Goal: Communication & Community: Answer question/provide support

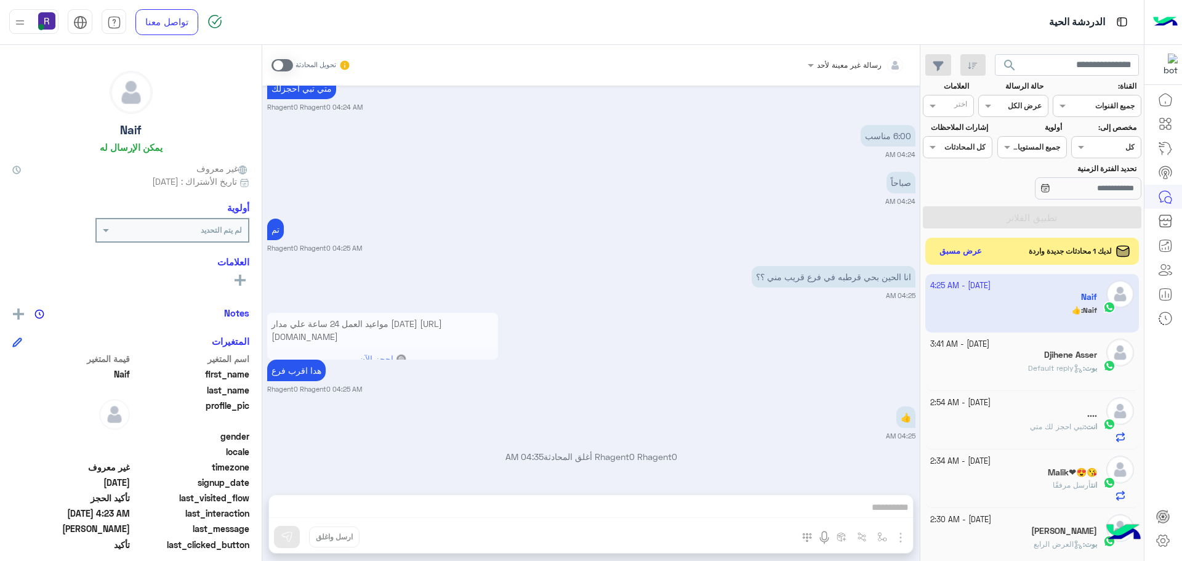
scroll to position [464, 0]
click at [960, 248] on button "عرض مسبق" at bounding box center [961, 251] width 52 height 17
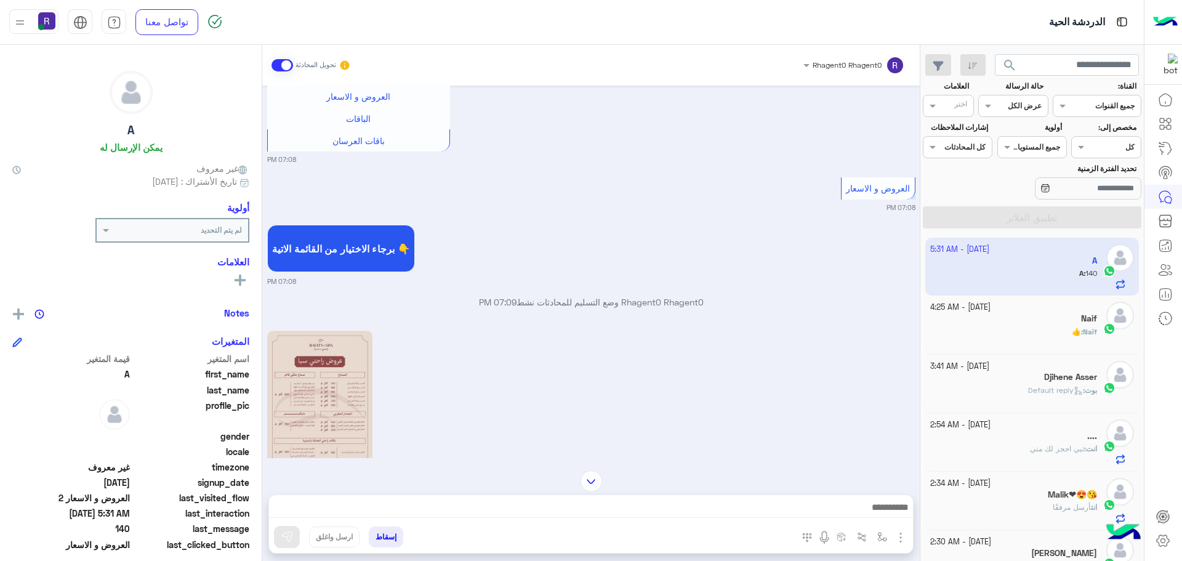
scroll to position [623, 0]
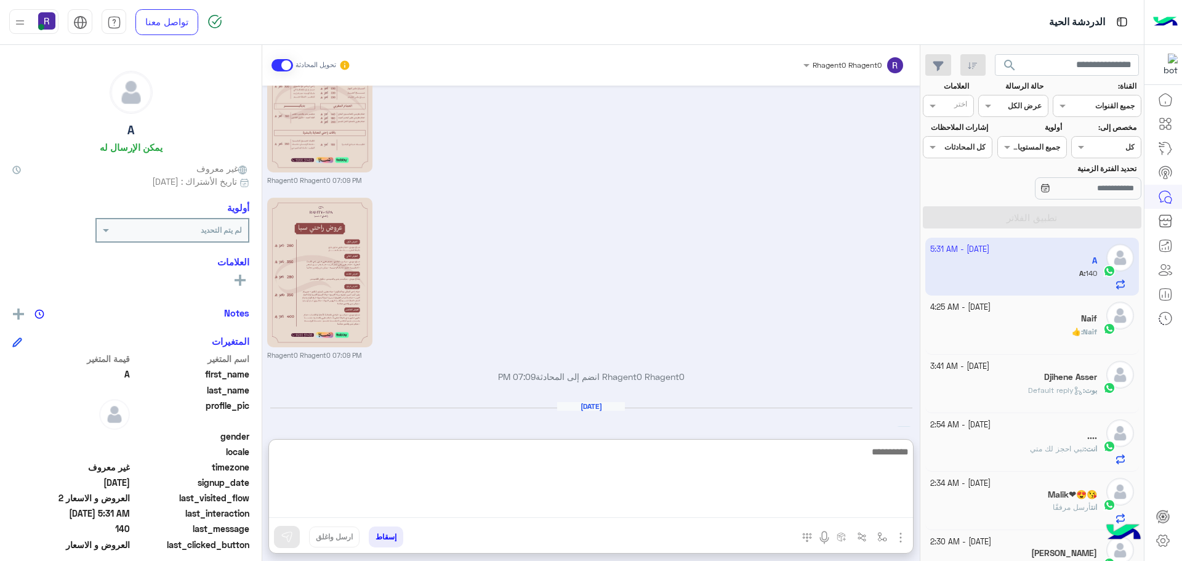
click at [813, 509] on textarea at bounding box center [591, 481] width 644 height 74
type textarea "*"
type textarea "**********"
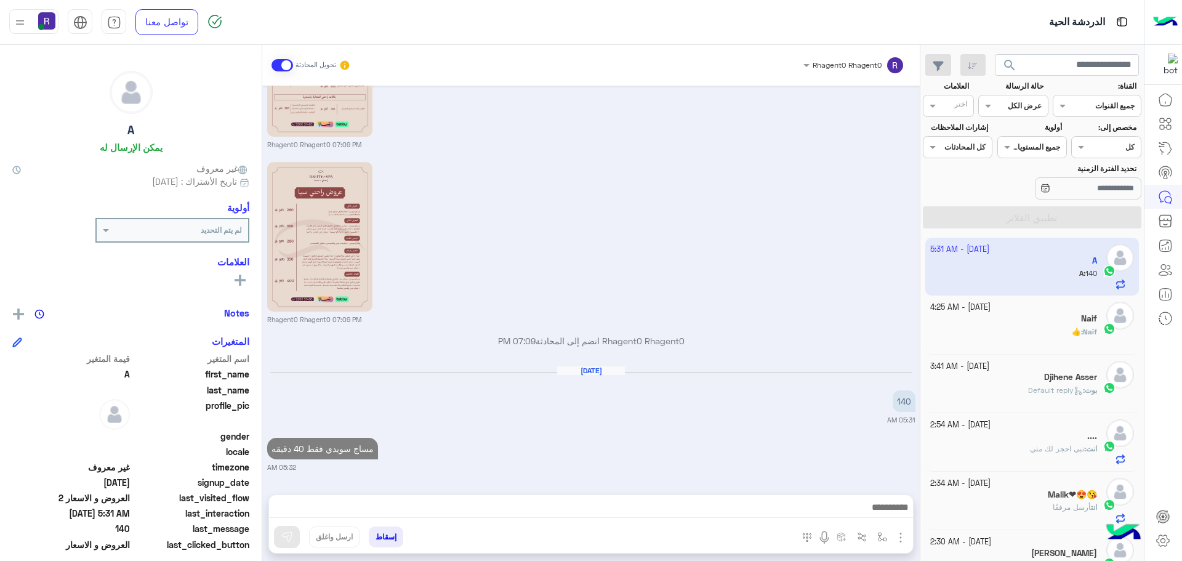
click at [986, 328] on div "Naif : 👍" at bounding box center [1013, 337] width 167 height 22
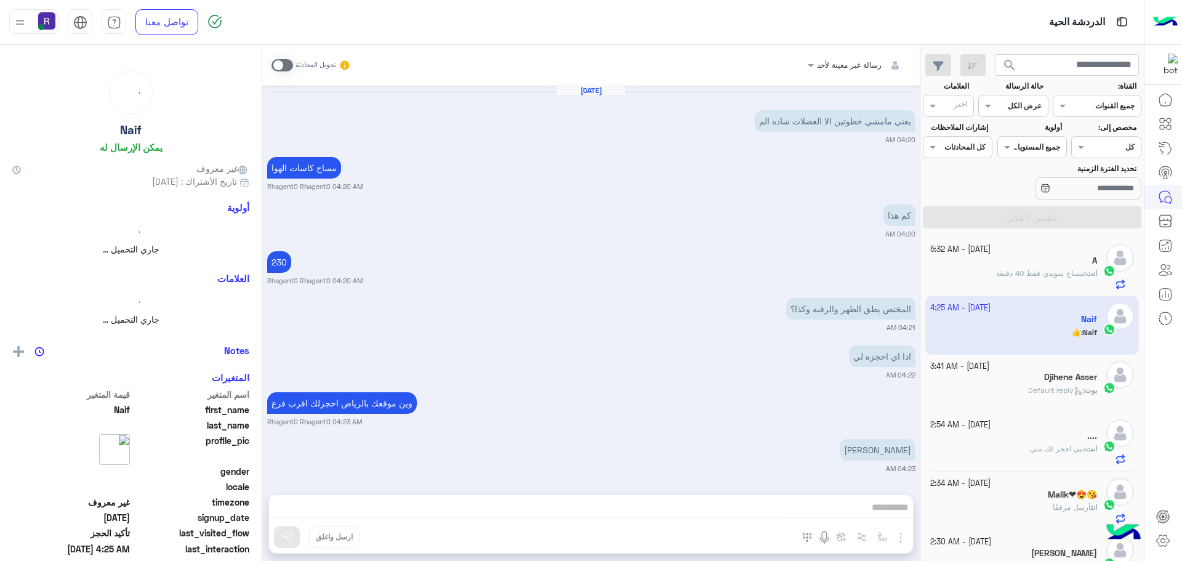
scroll to position [621, 0]
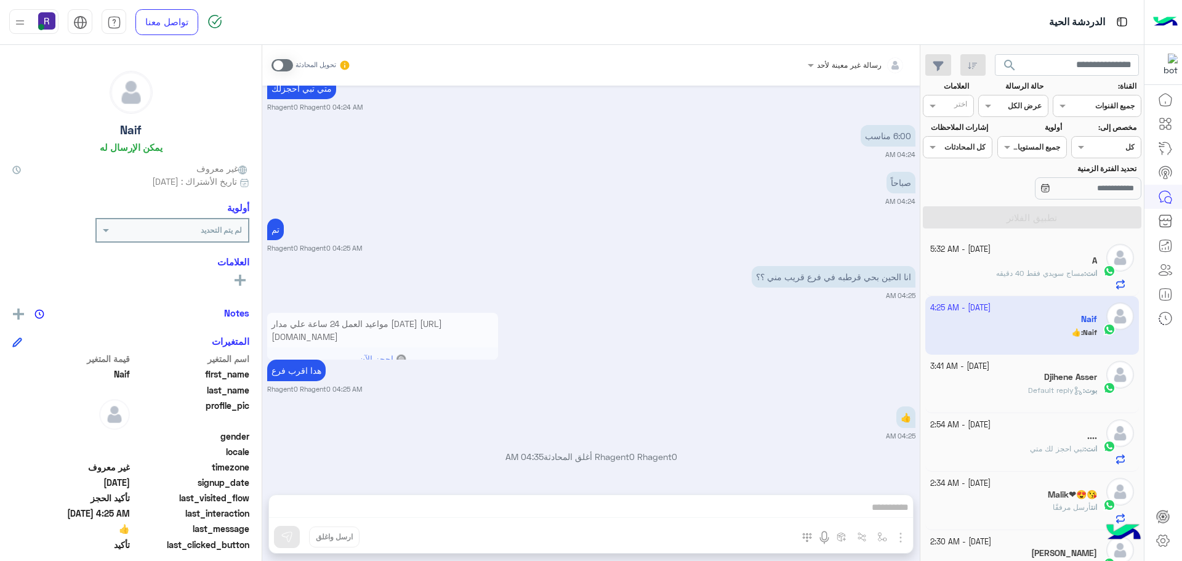
click at [996, 268] on p "انت : مساج سويدي فقط 40 دقيقه" at bounding box center [1046, 273] width 101 height 11
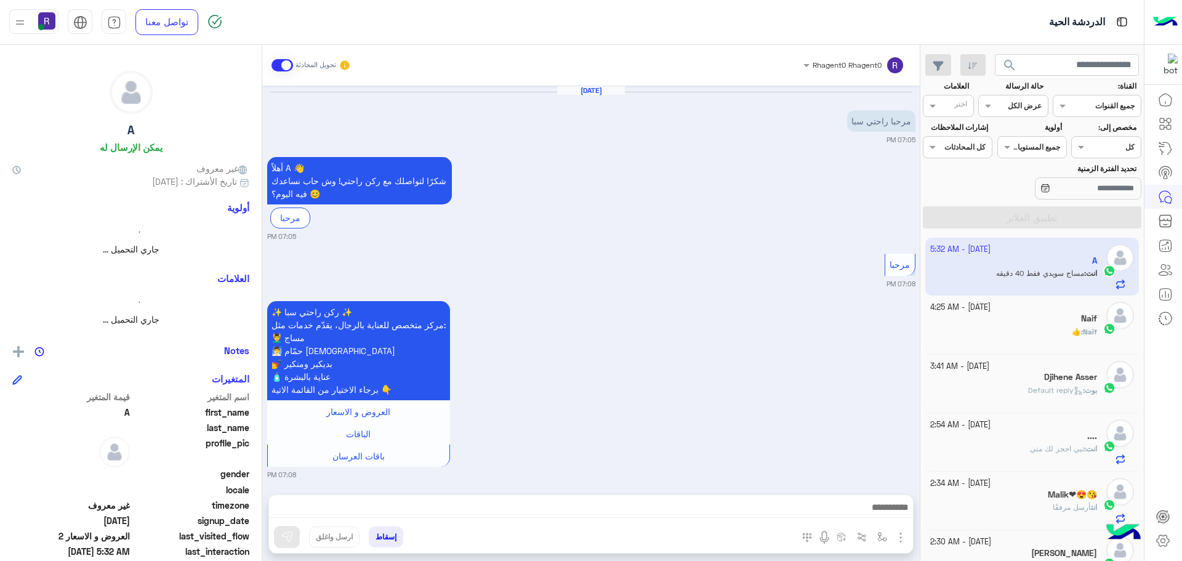
scroll to position [671, 0]
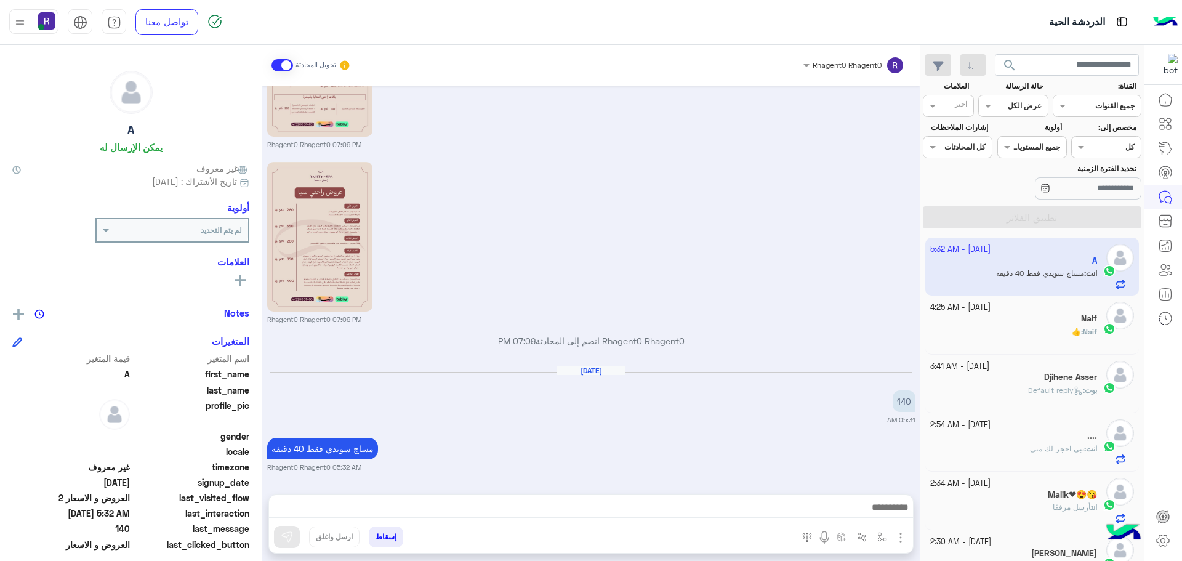
click at [1010, 316] on div "Naif" at bounding box center [1013, 319] width 167 height 13
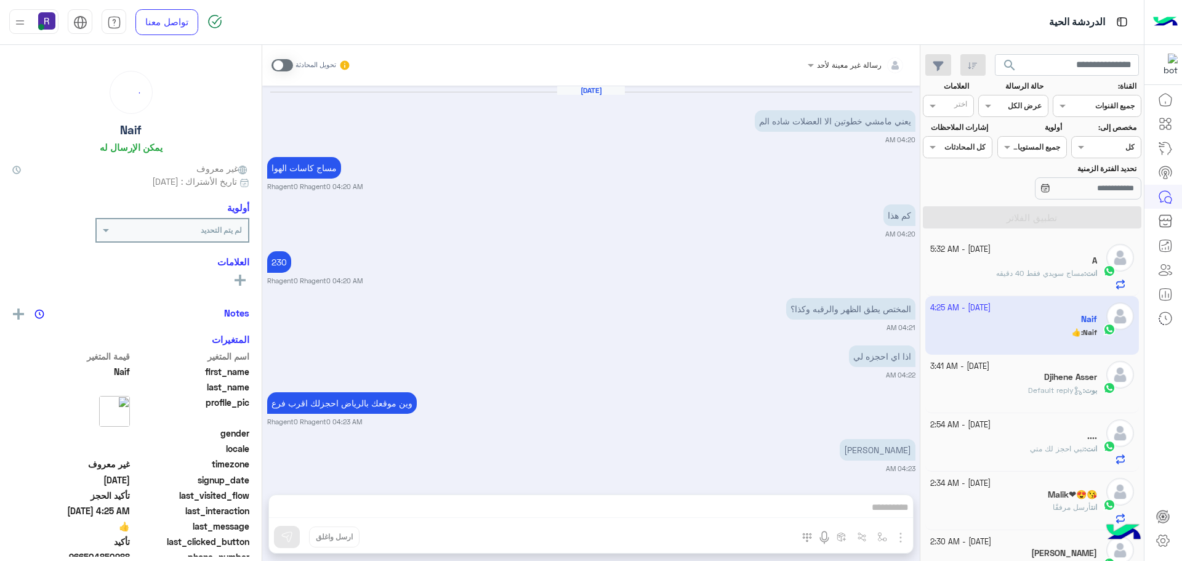
scroll to position [621, 0]
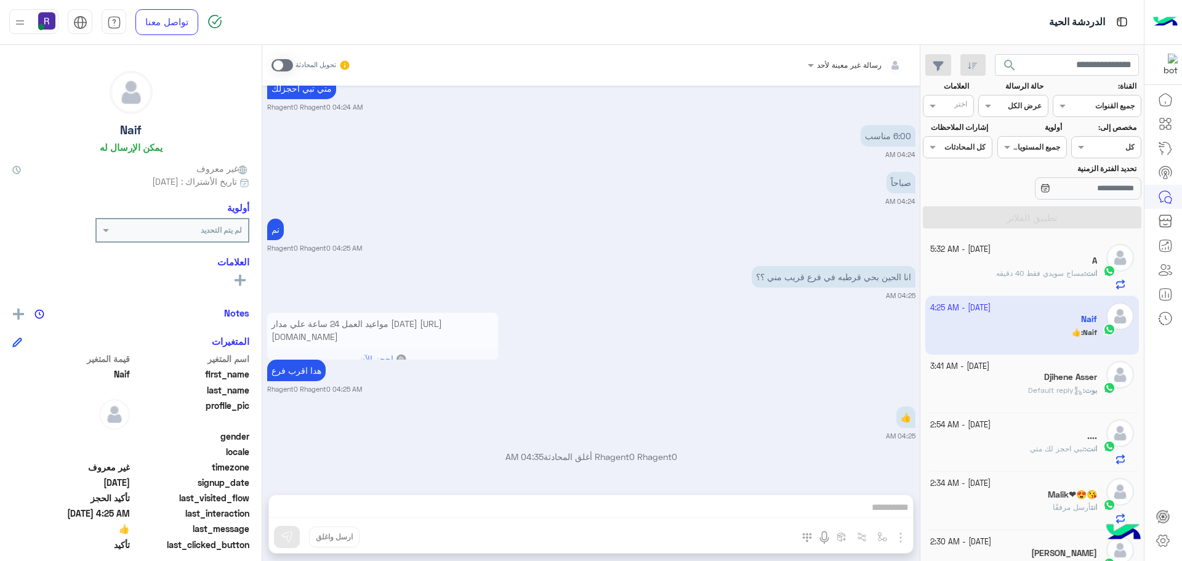
click at [961, 446] on div "انت : تبي احجز لك متي" at bounding box center [1013, 454] width 167 height 22
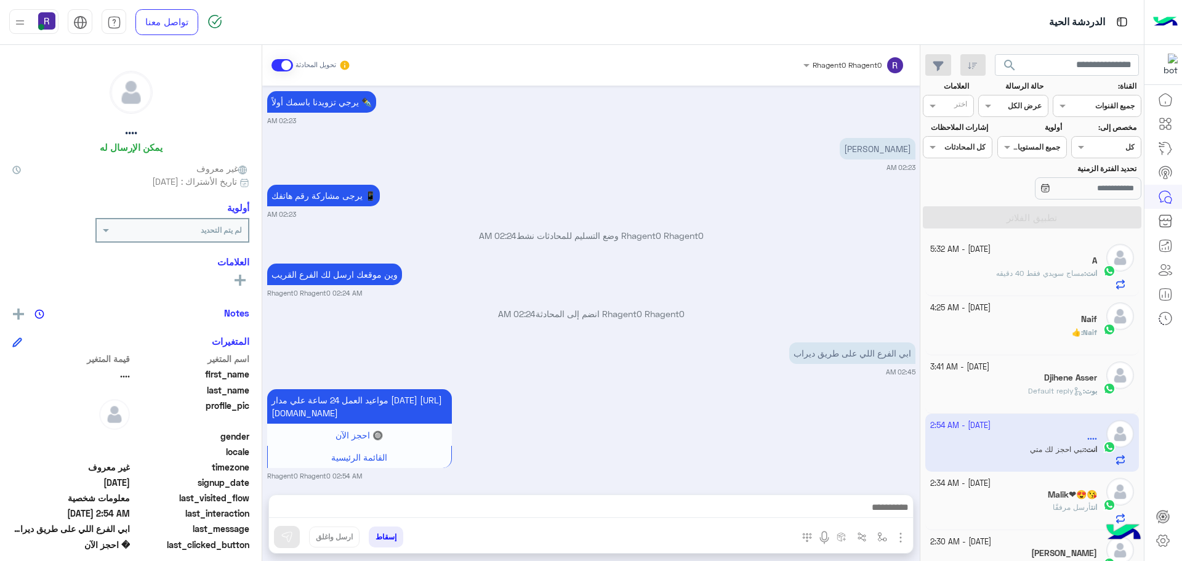
scroll to position [893, 0]
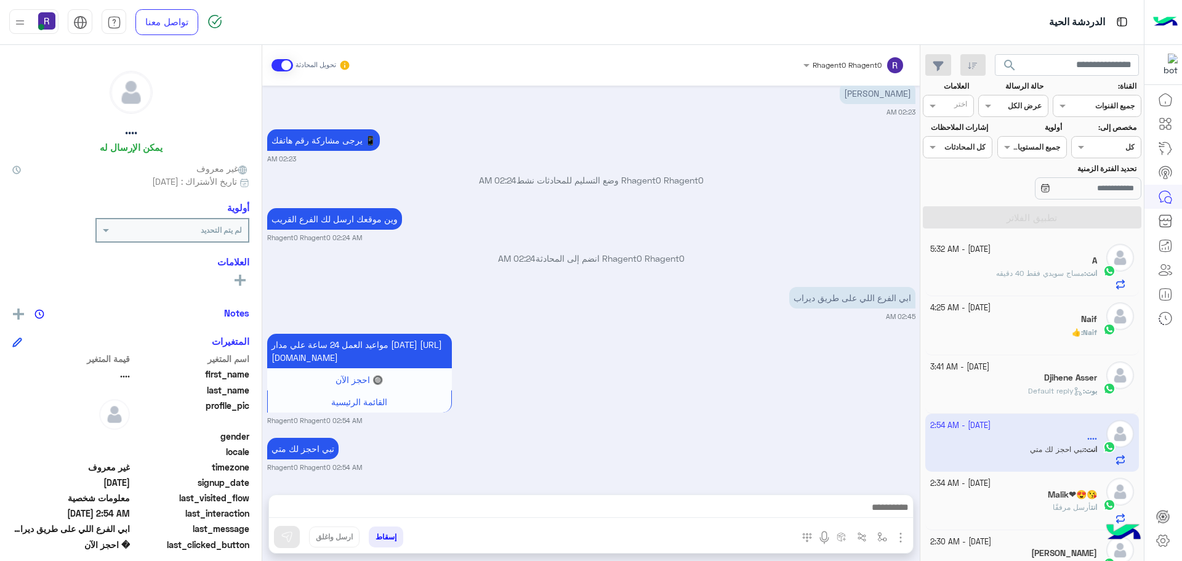
click at [1042, 264] on div "A" at bounding box center [1013, 262] width 167 height 13
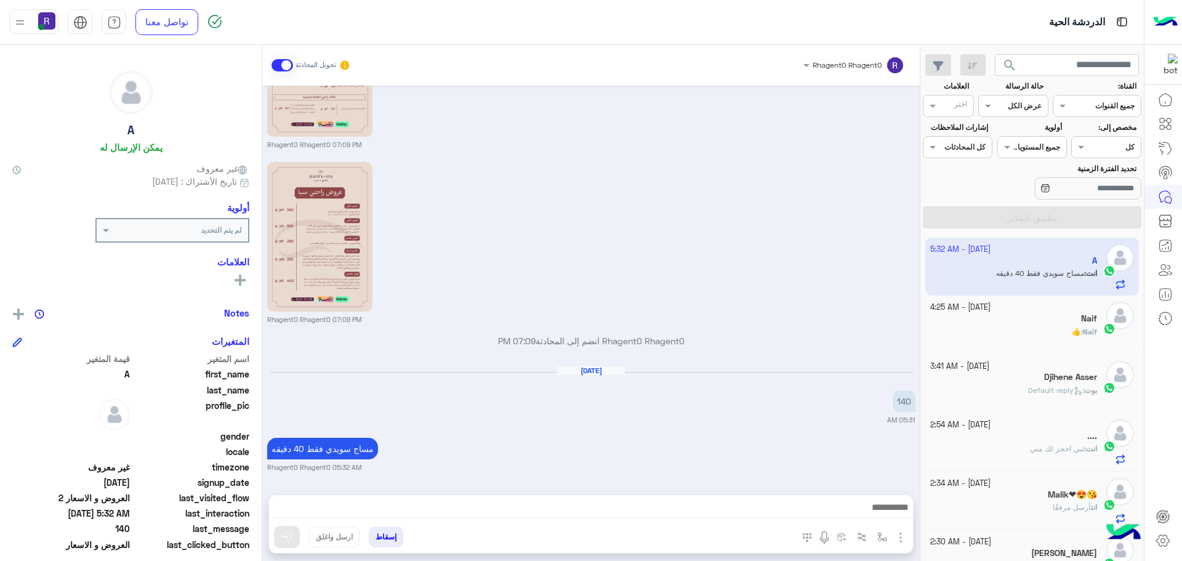
scroll to position [362, 0]
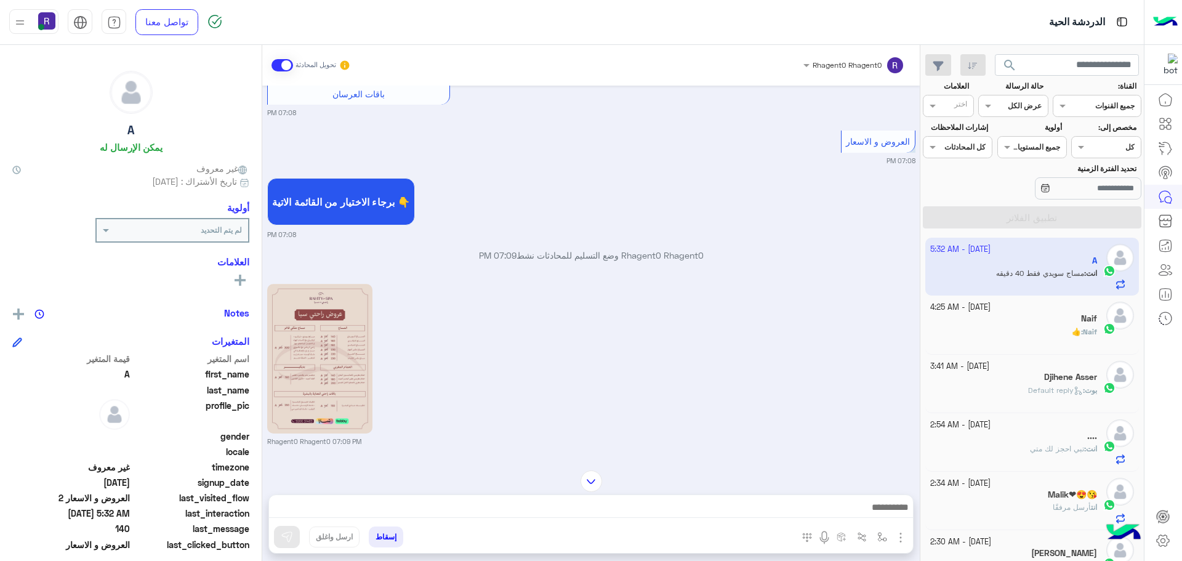
click at [275, 66] on span at bounding box center [283, 65] width 22 height 12
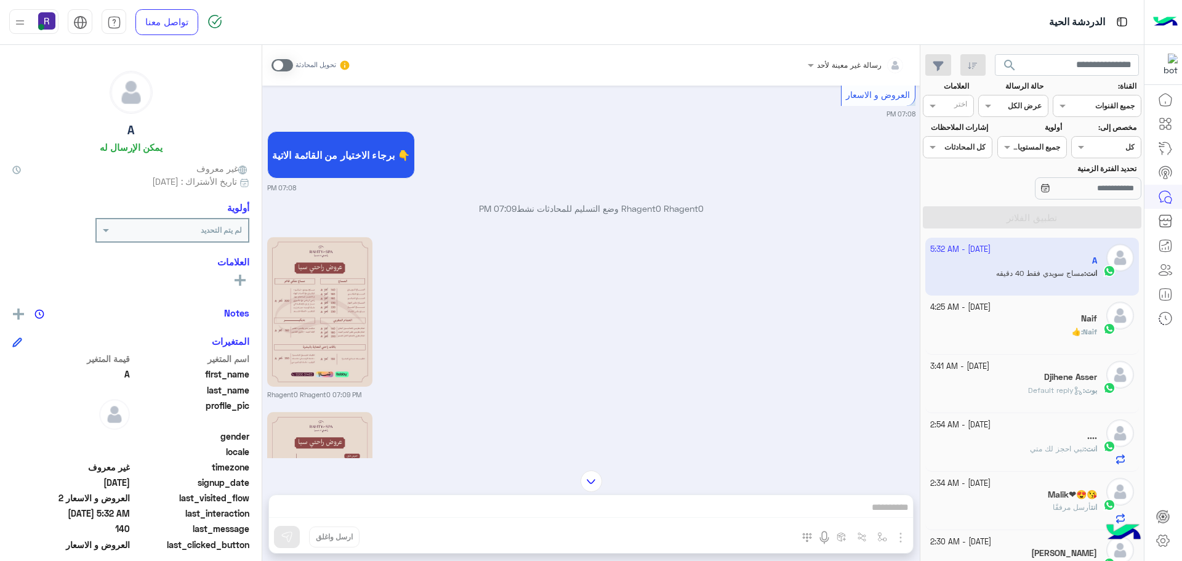
scroll to position [393, 0]
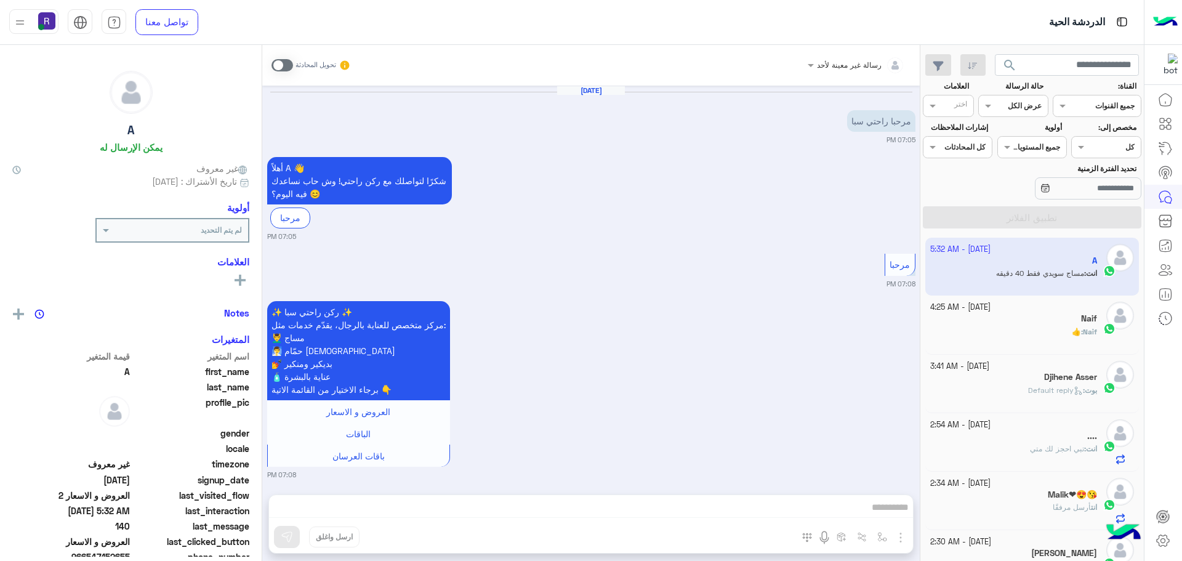
scroll to position [702, 0]
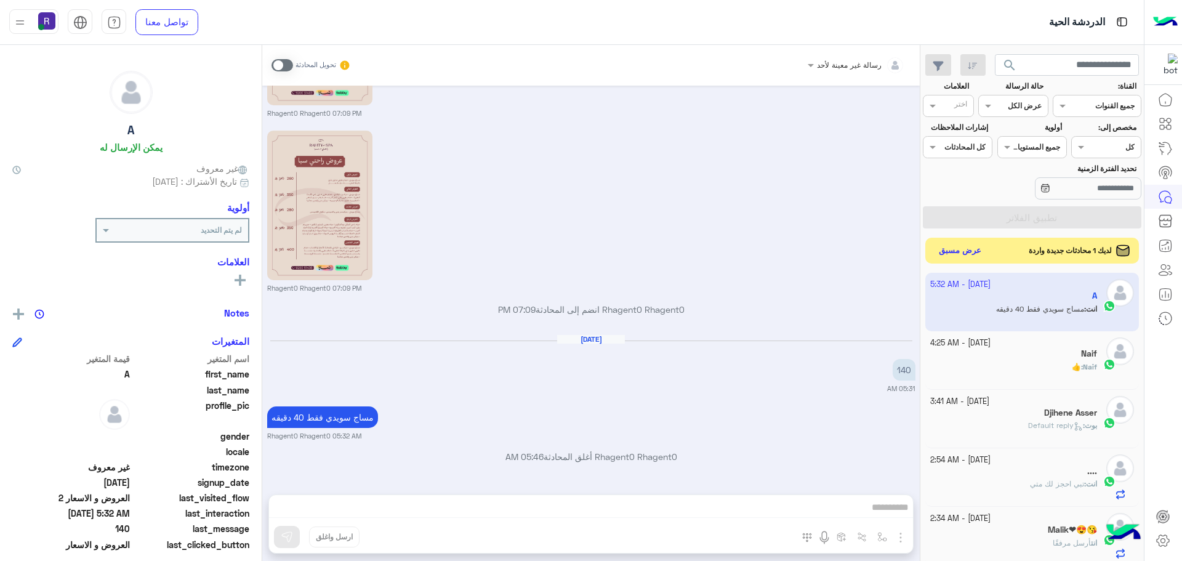
click at [974, 257] on button "عرض مسبق" at bounding box center [961, 251] width 52 height 17
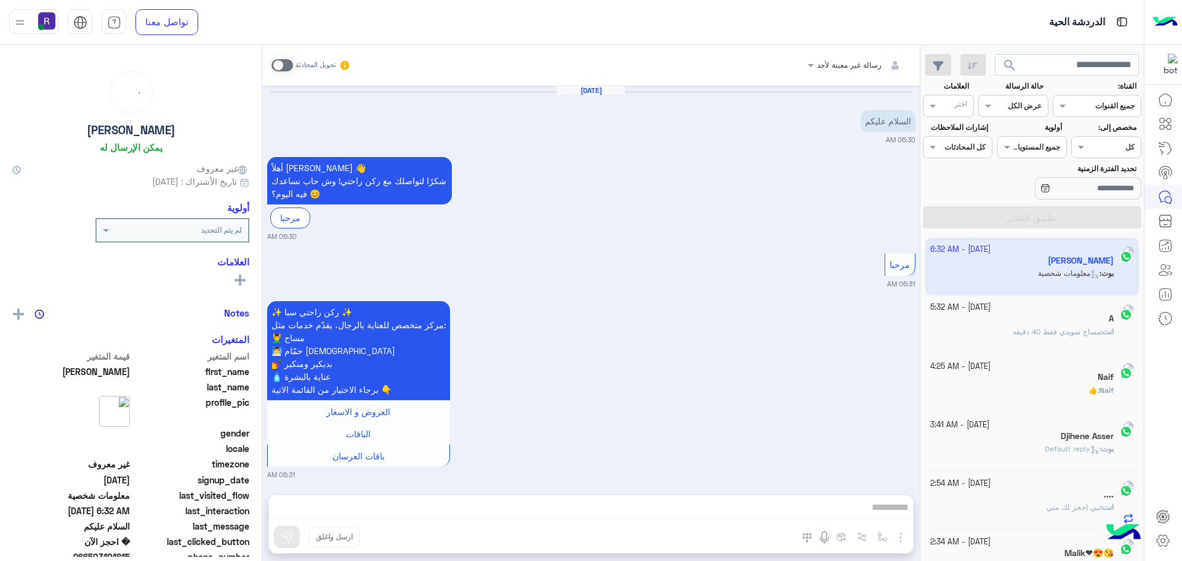
scroll to position [478, 0]
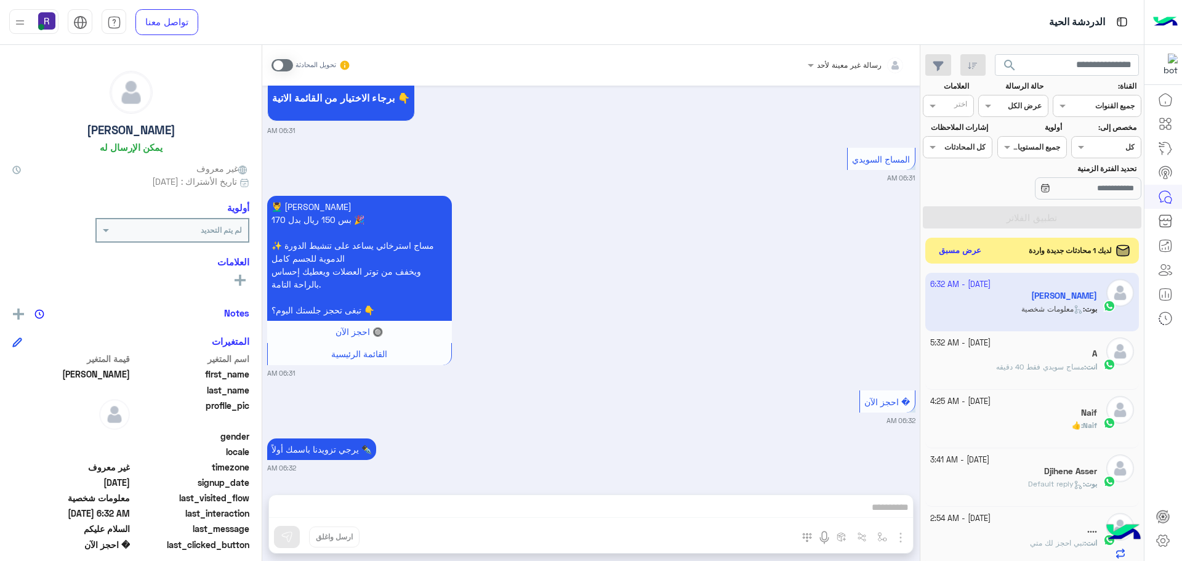
click at [952, 258] on button "عرض مسبق" at bounding box center [961, 251] width 52 height 17
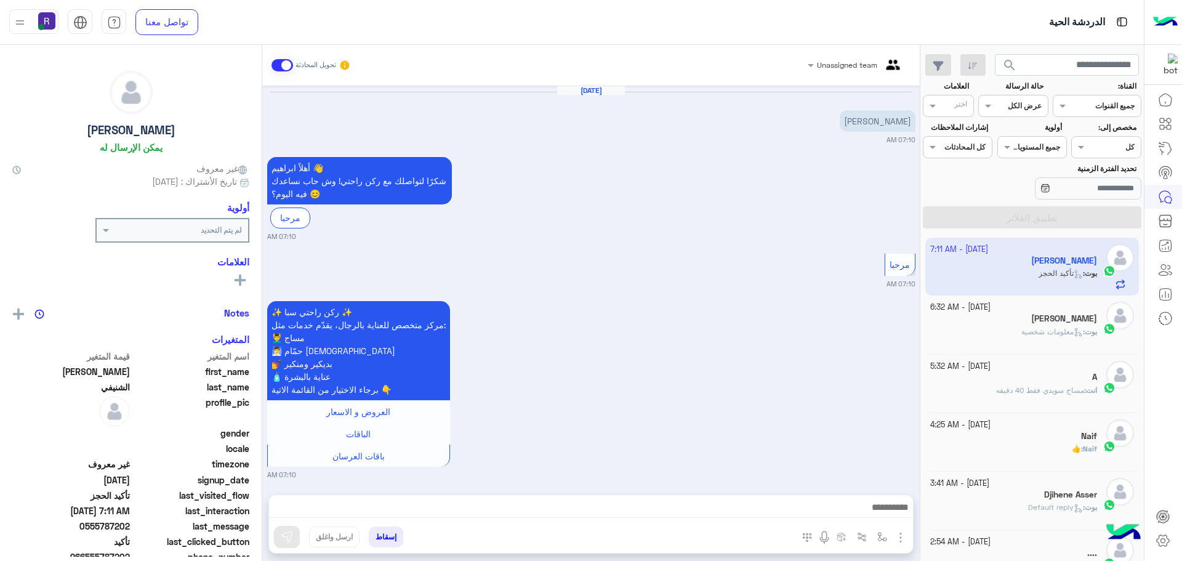
scroll to position [909, 0]
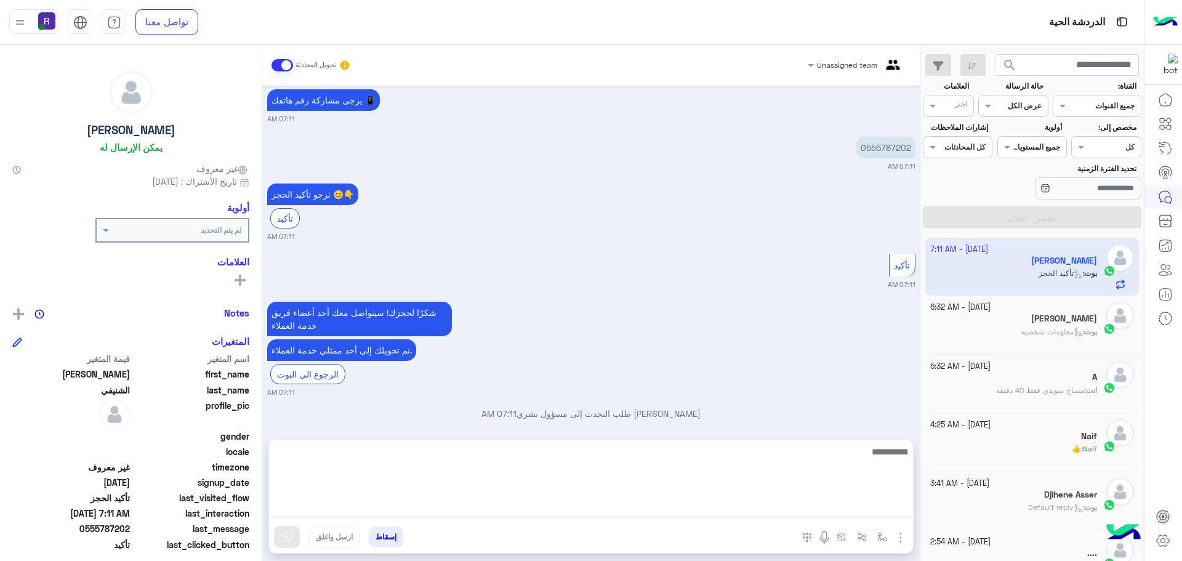
click at [647, 509] on textarea at bounding box center [591, 481] width 644 height 74
type textarea "**********"
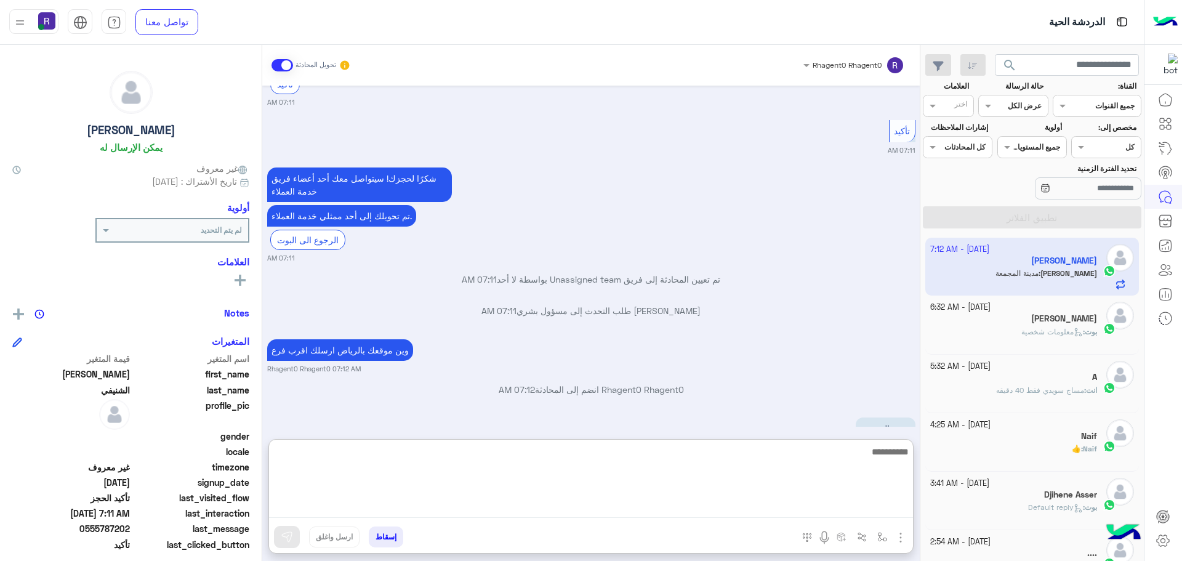
scroll to position [1090, 0]
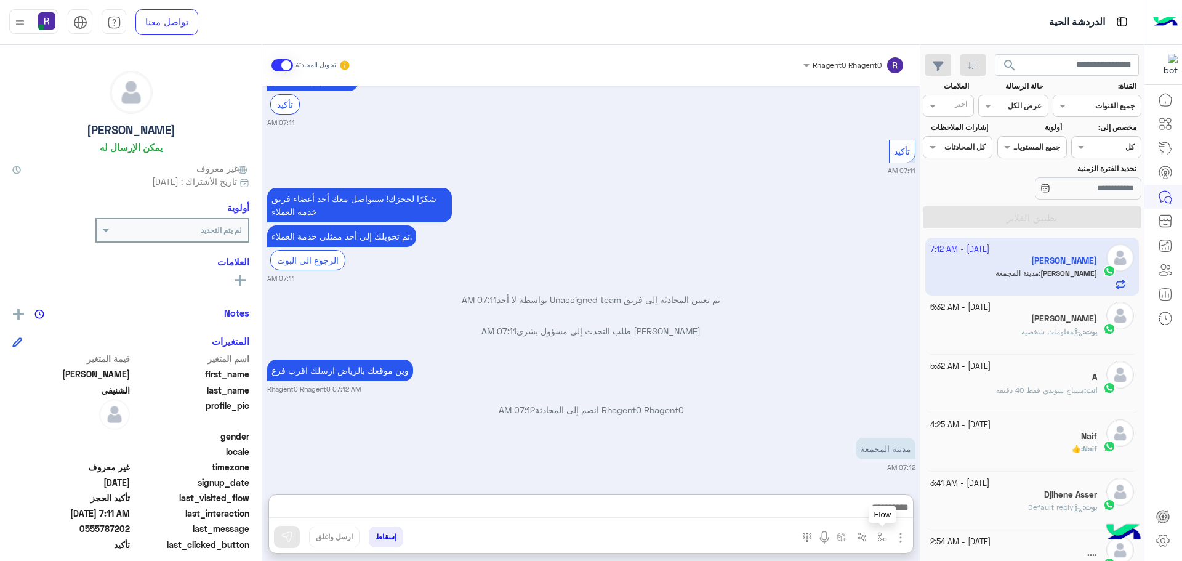
click at [878, 542] on button "button" at bounding box center [882, 536] width 20 height 20
click at [860, 509] on input "text" at bounding box center [855, 507] width 62 height 11
type input "*"
click at [881, 539] on img "button" at bounding box center [882, 537] width 10 height 10
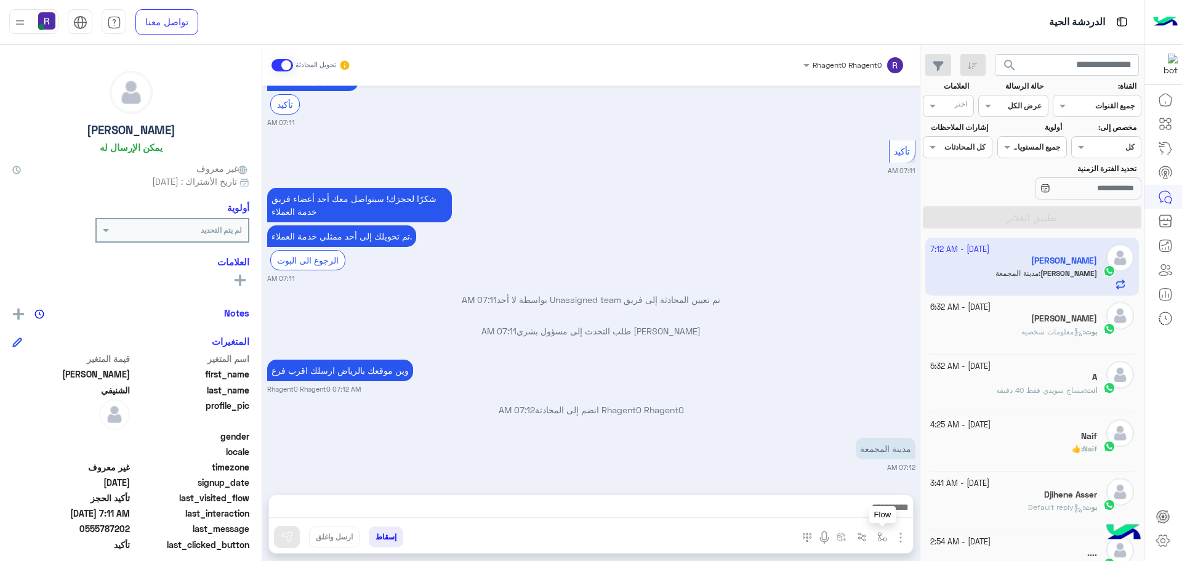
click at [881, 539] on img "button" at bounding box center [882, 537] width 10 height 10
click at [865, 514] on div "أدخل اسم مجموعة الرسائل" at bounding box center [844, 509] width 84 height 11
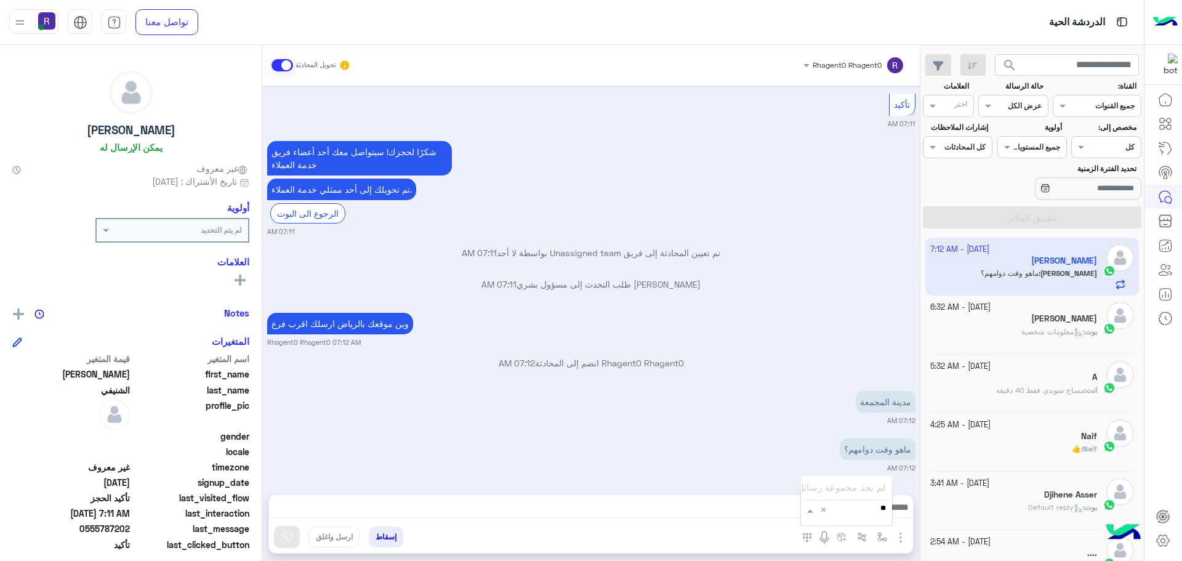
type input "*"
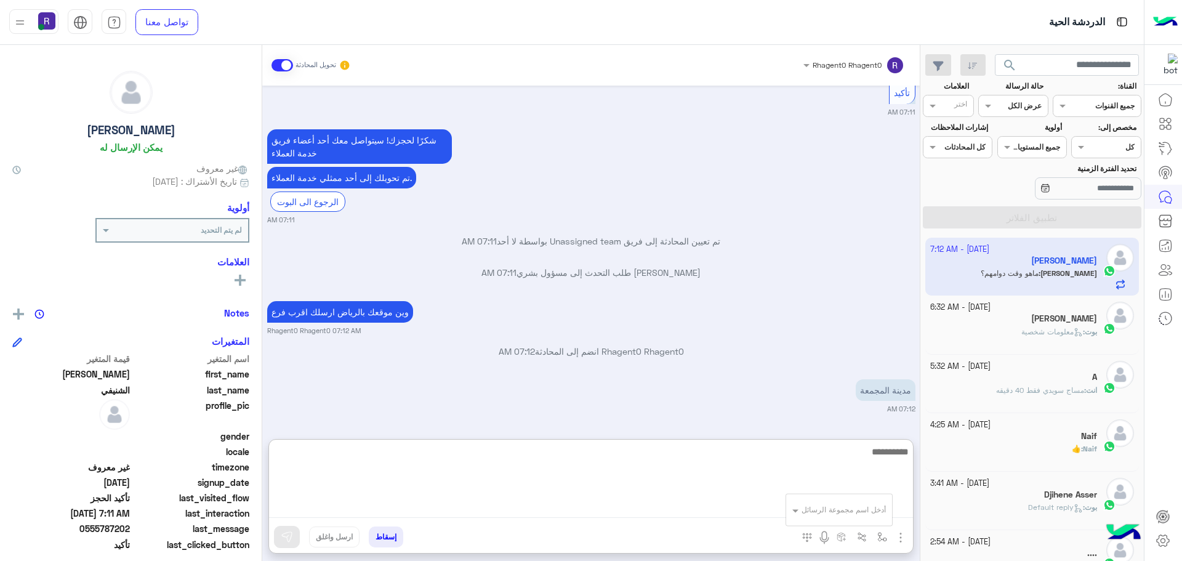
click at [760, 511] on textarea at bounding box center [591, 481] width 644 height 74
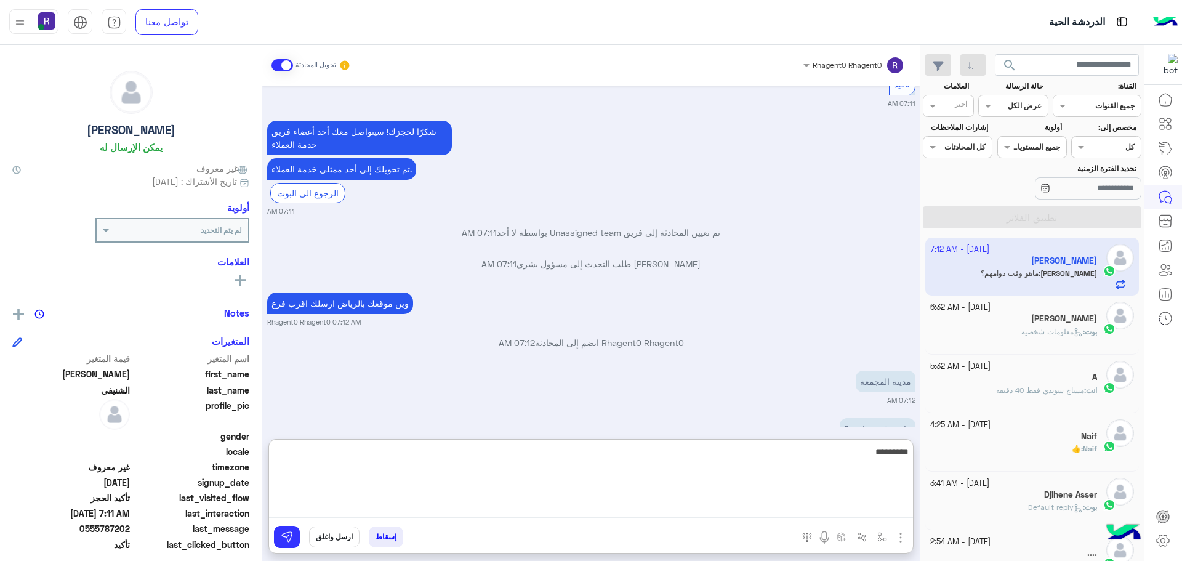
type textarea "**********"
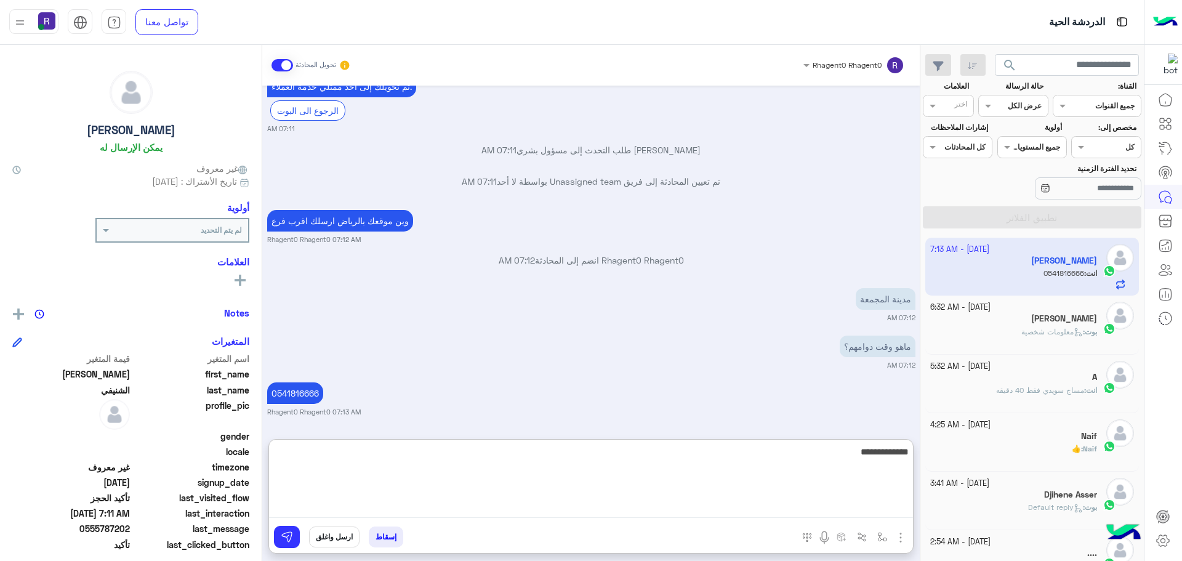
type textarea "**********"
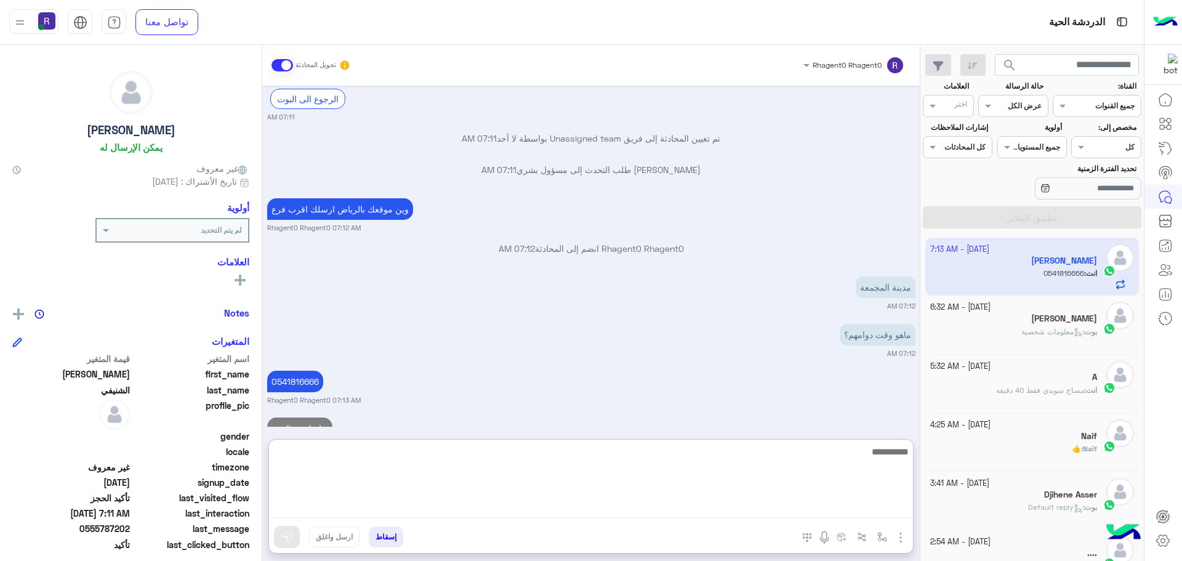
scroll to position [1231, 0]
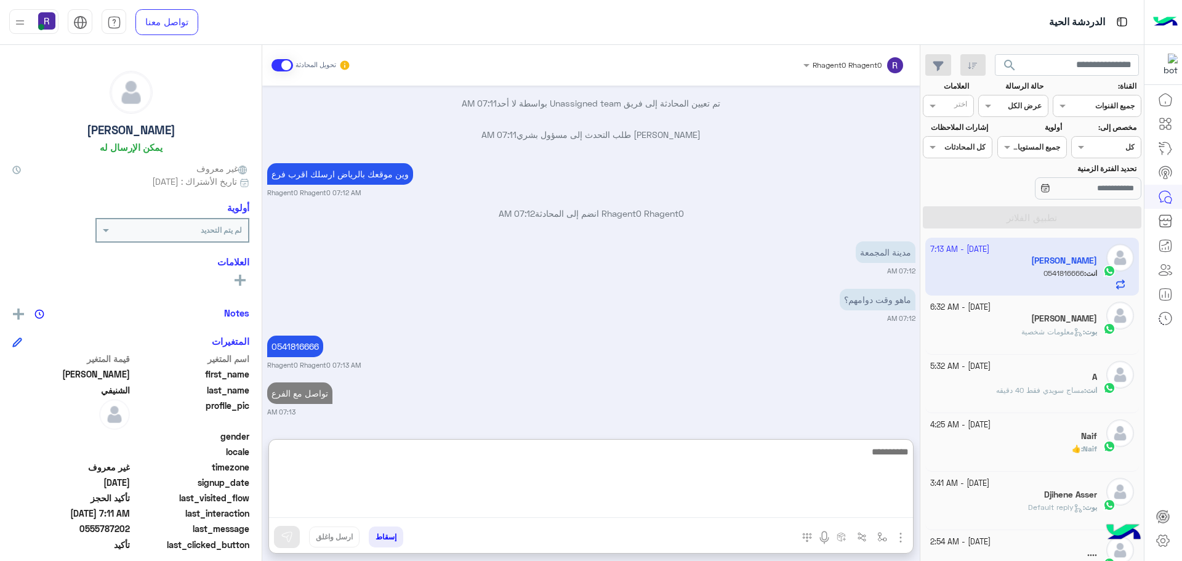
click at [780, 456] on textarea at bounding box center [591, 481] width 644 height 74
type textarea "**********"
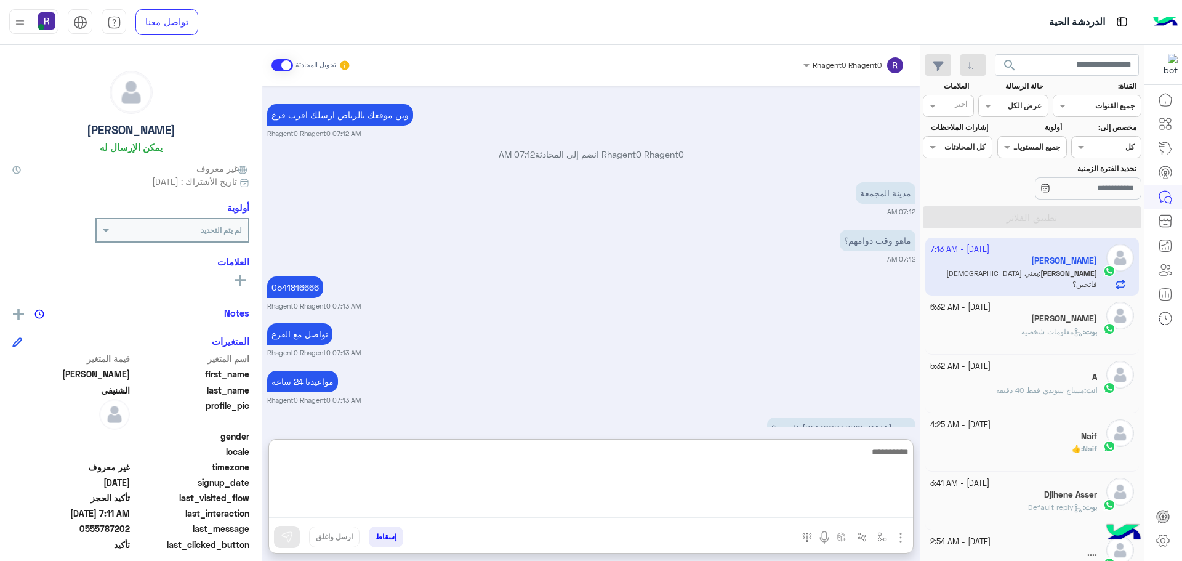
scroll to position [1325, 0]
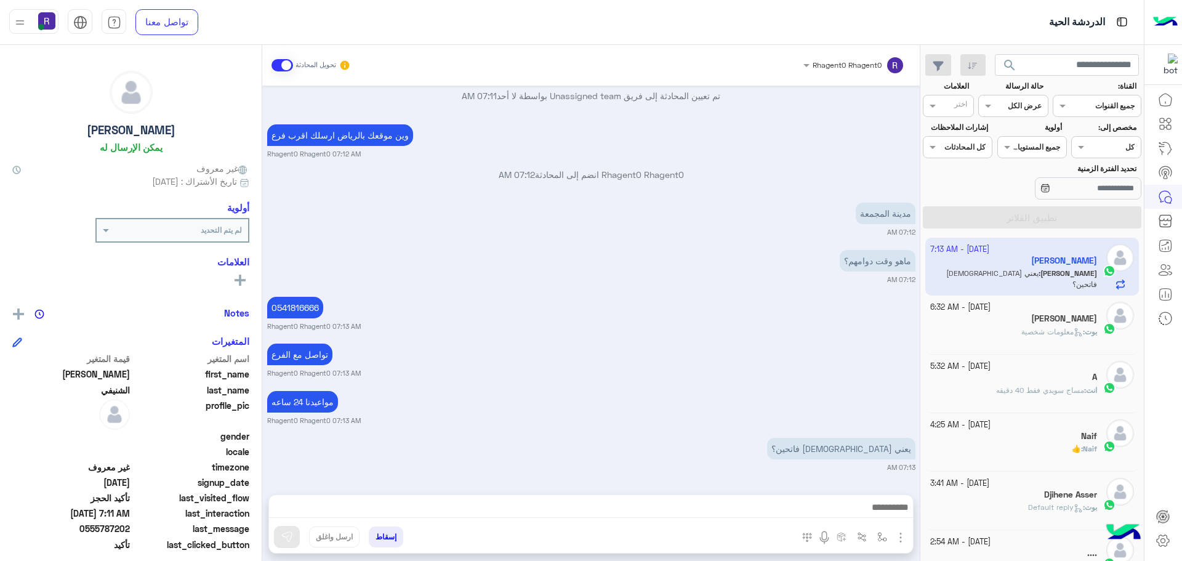
click at [836, 440] on div "Rhagent0 Rhagent0 تحويل المحادثة [DATE] متى دوامكم 07:10 AM أهلاً ابراهيم 👋 شكر…" at bounding box center [591, 305] width 658 height 521
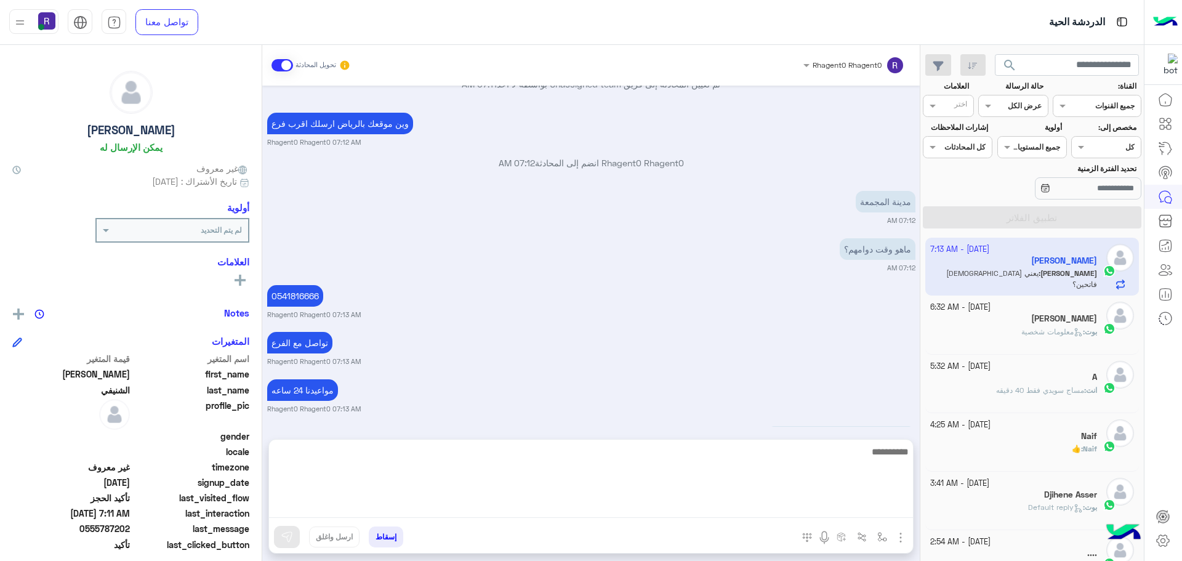
click at [853, 502] on textarea at bounding box center [591, 481] width 644 height 74
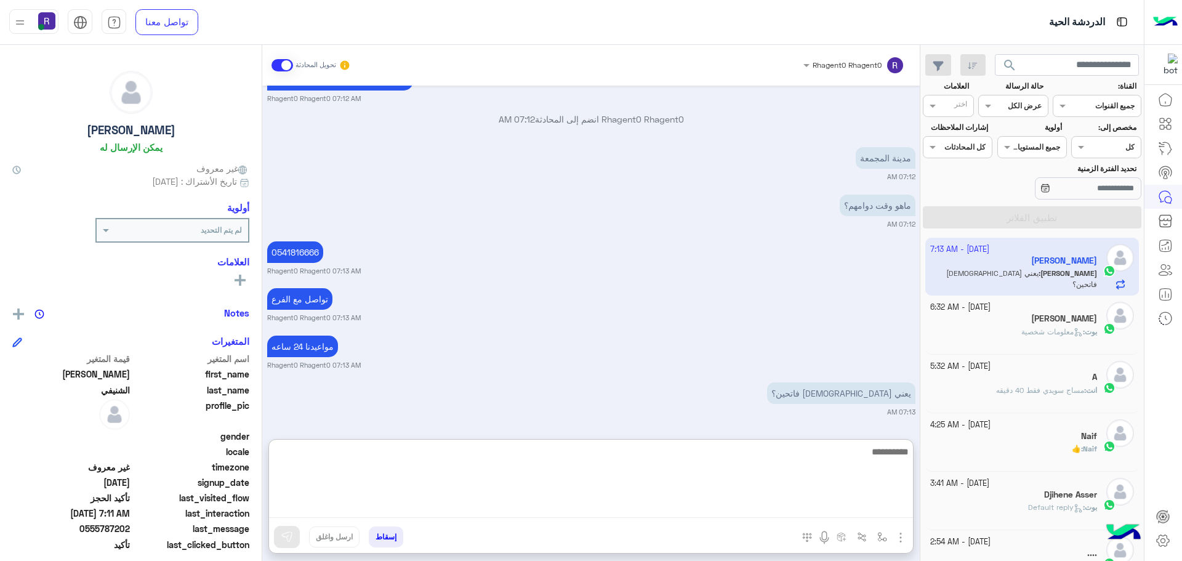
scroll to position [1325, 0]
type textarea "**"
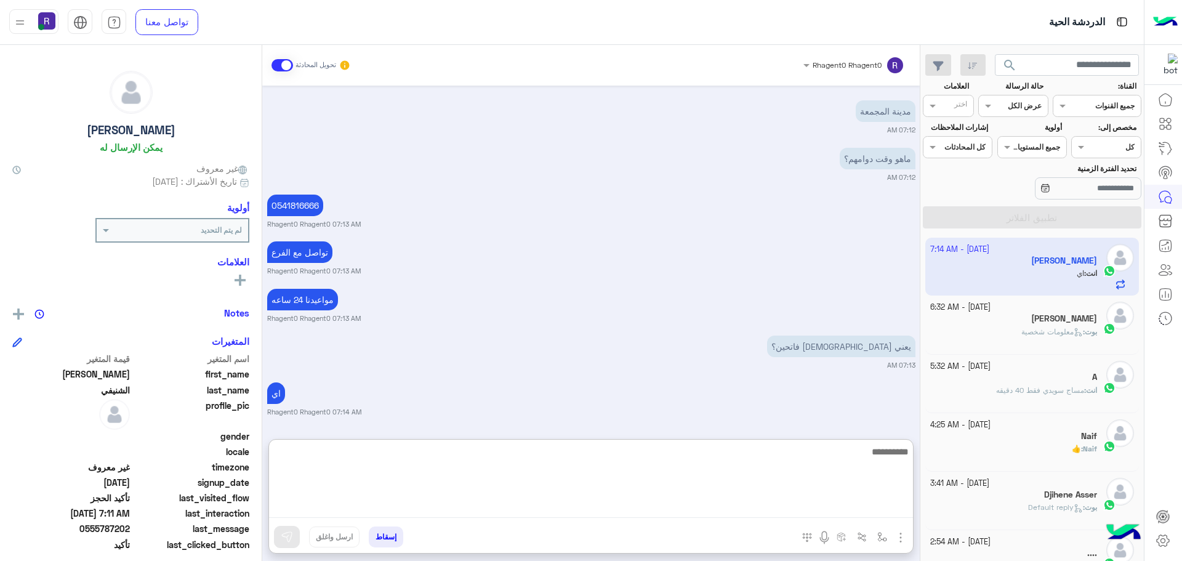
scroll to position [1372, 0]
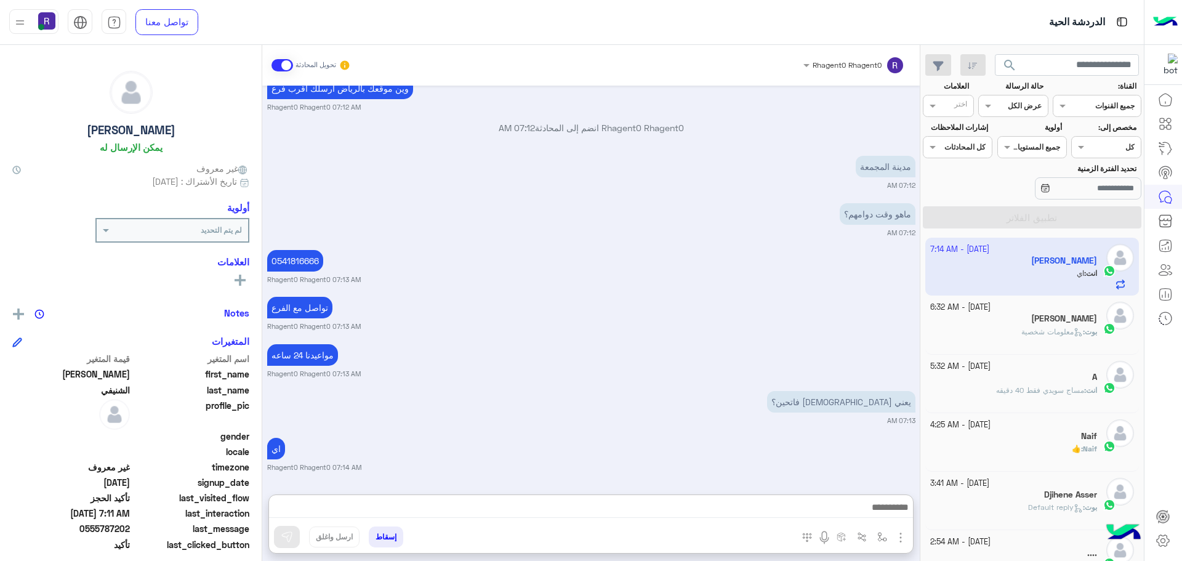
click at [757, 371] on div "[DATE] متى دوامكم 07:10 AM أهلاً ابراهيم 👋 شكرًا لتواصلك مع ركن راحتي! وش حاب ن…" at bounding box center [591, 284] width 658 height 397
click at [280, 67] on span at bounding box center [283, 65] width 22 height 12
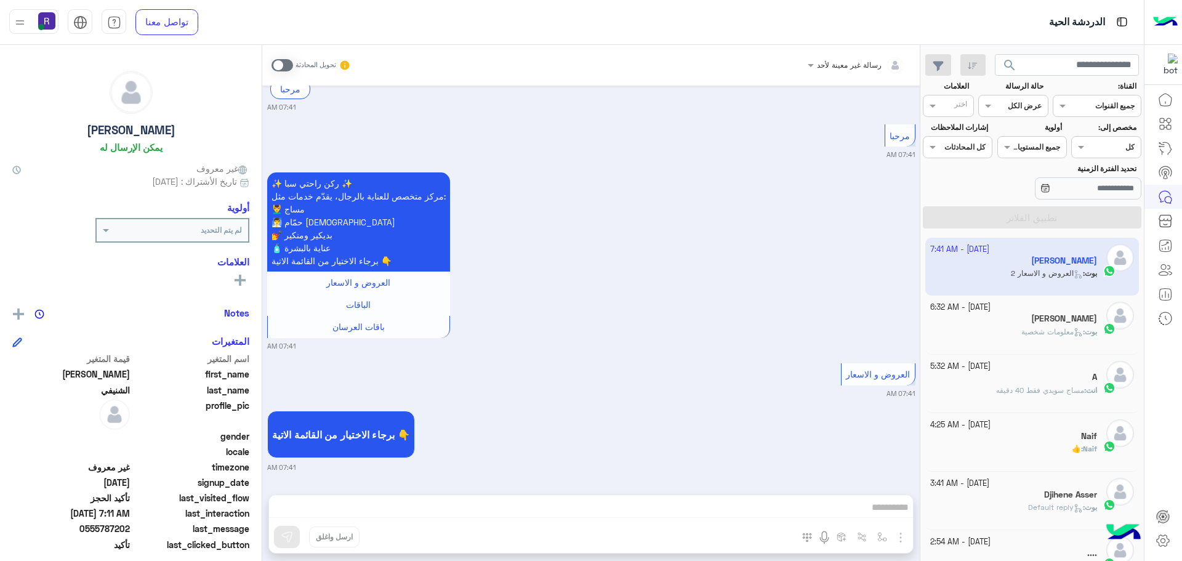
scroll to position [2158, 0]
